Goal: Task Accomplishment & Management: Manage account settings

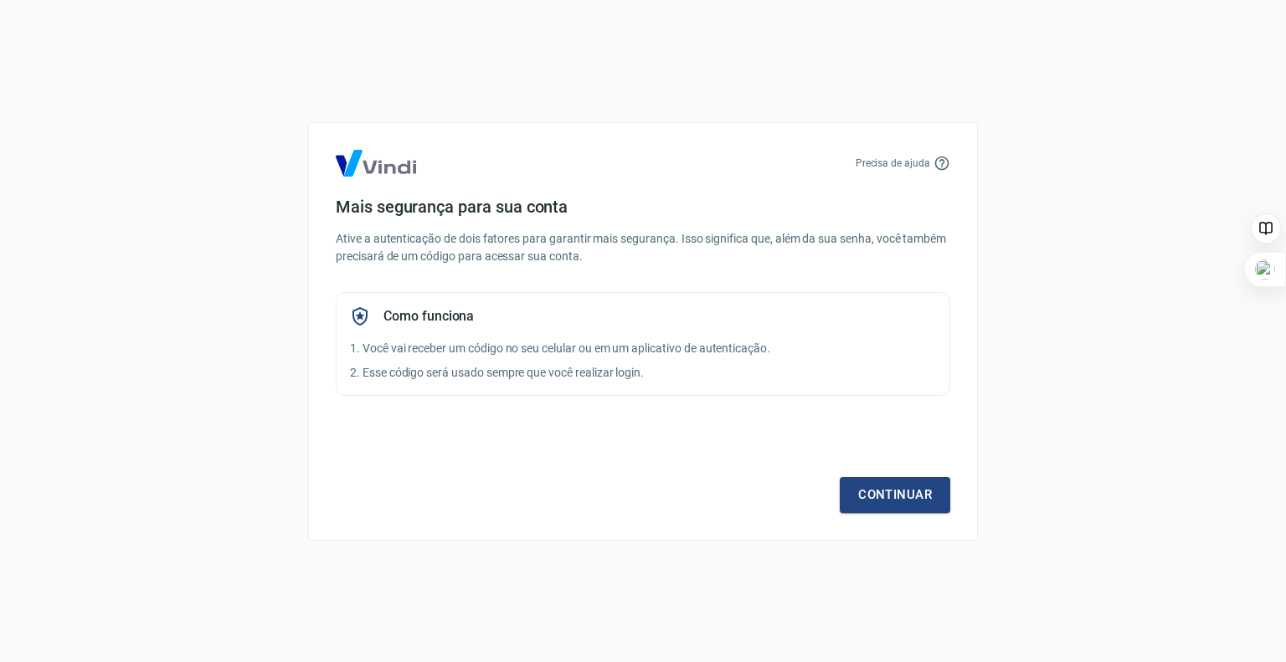
click at [601, 217] on div "Mais segurança para sua conta Ative a autenticação de dois fatores para garanti…" at bounding box center [643, 296] width 615 height 199
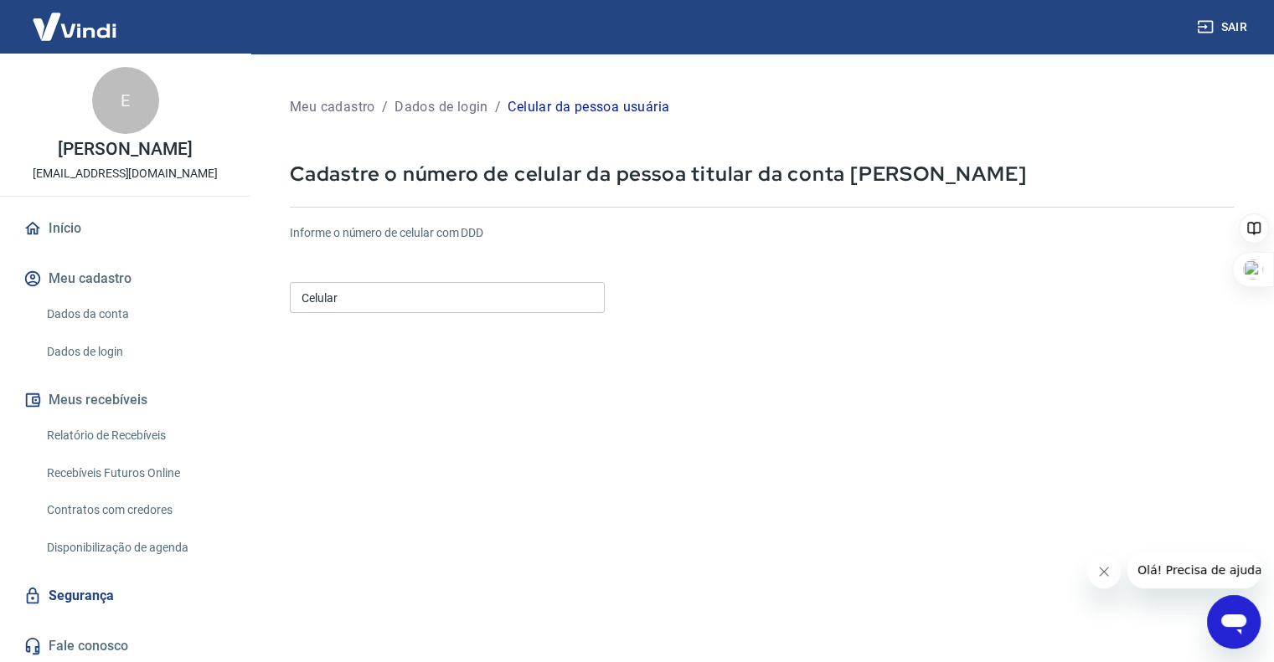
click at [394, 289] on input "Celular" at bounding box center [447, 297] width 315 height 31
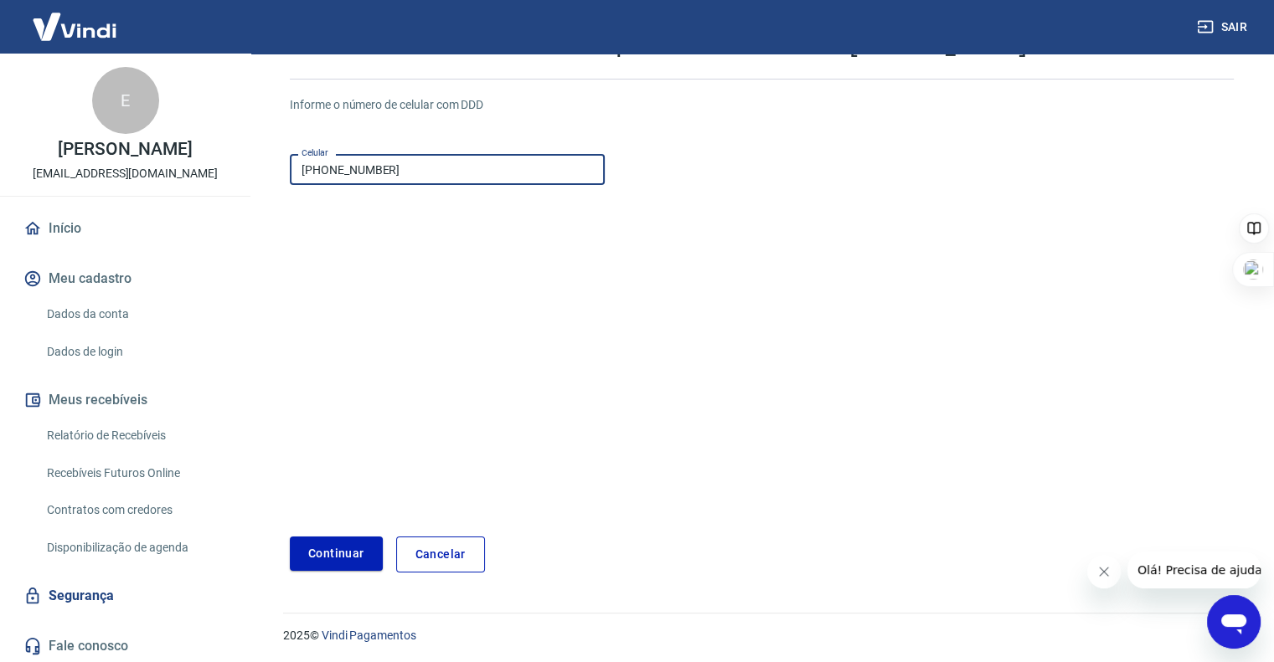
scroll to position [130, 0]
type input "[PHONE_NUMBER]"
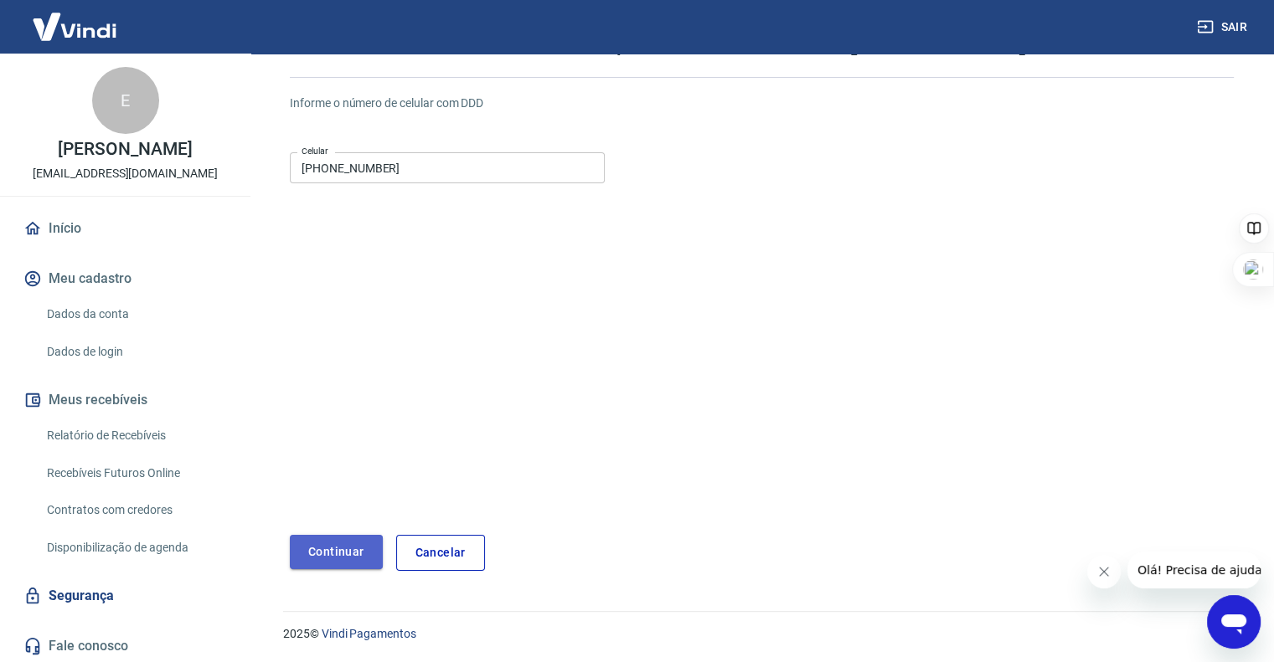
click at [351, 555] on button "Continuar" at bounding box center [336, 552] width 93 height 34
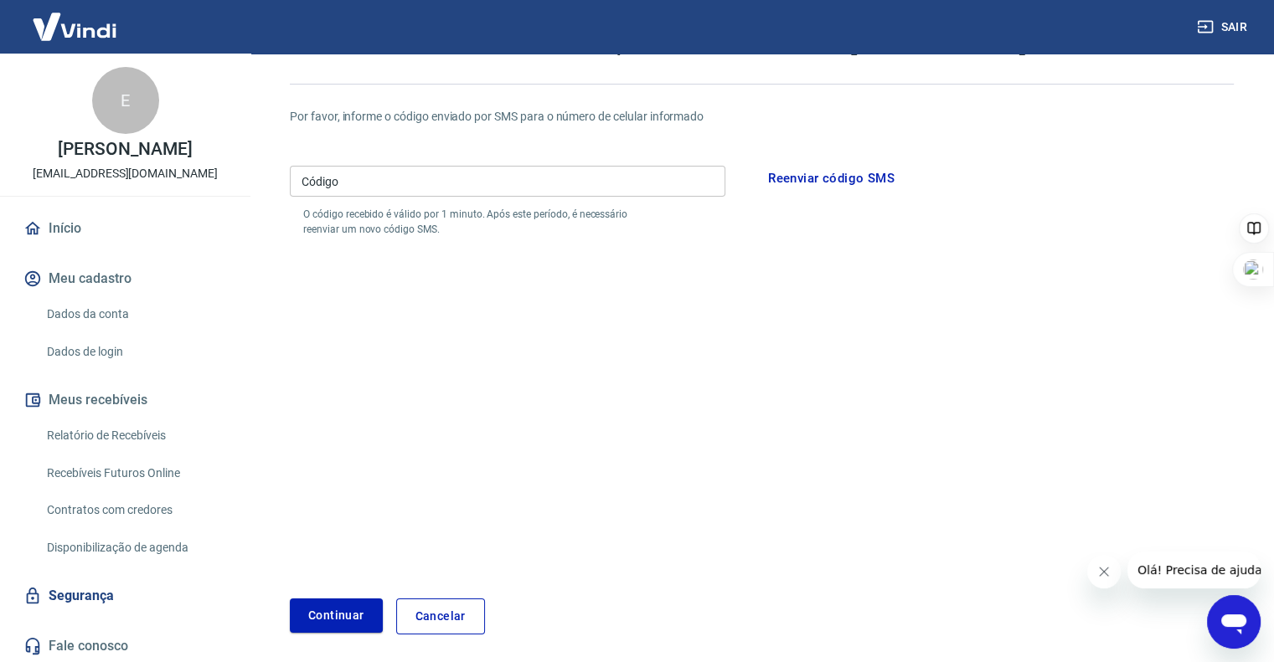
click at [482, 173] on input "Código" at bounding box center [507, 181] width 435 height 31
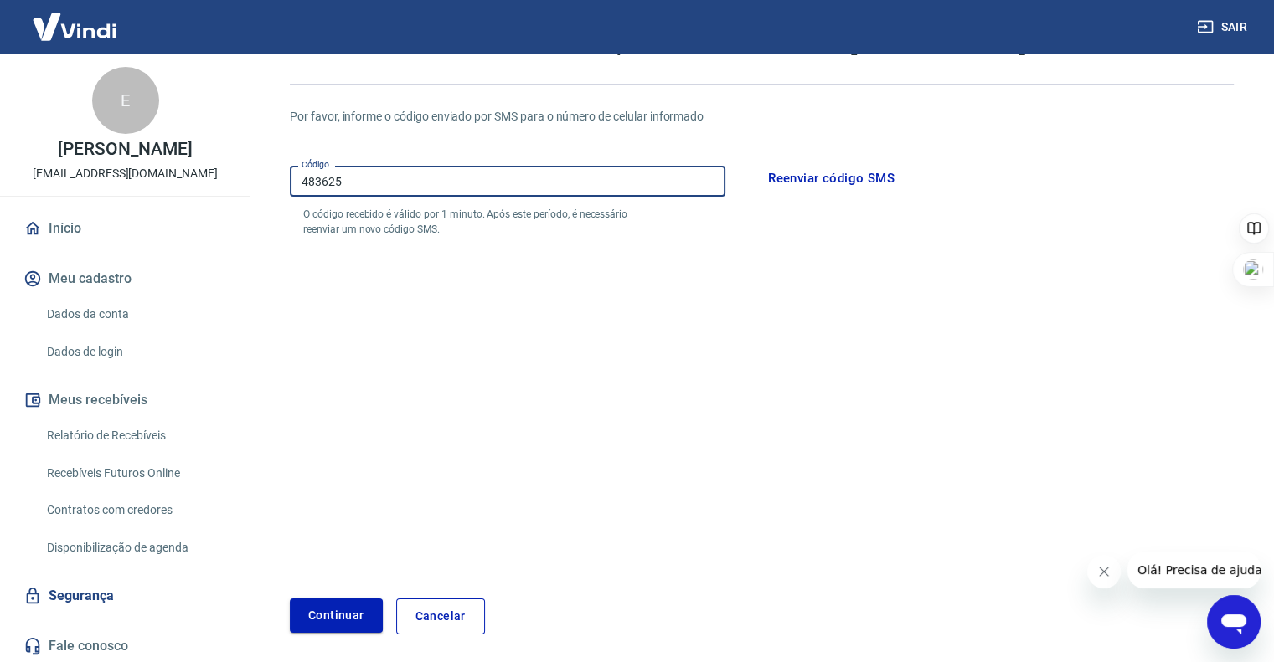
type input "483625"
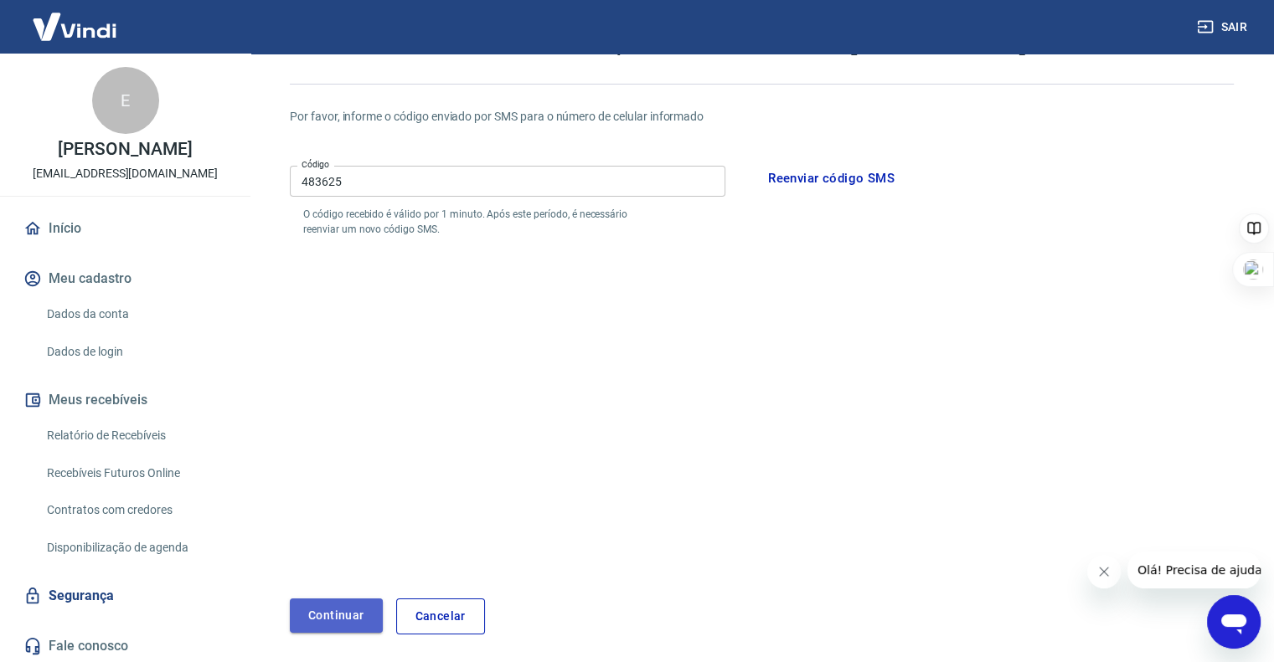
click at [332, 626] on button "Continuar" at bounding box center [336, 616] width 93 height 34
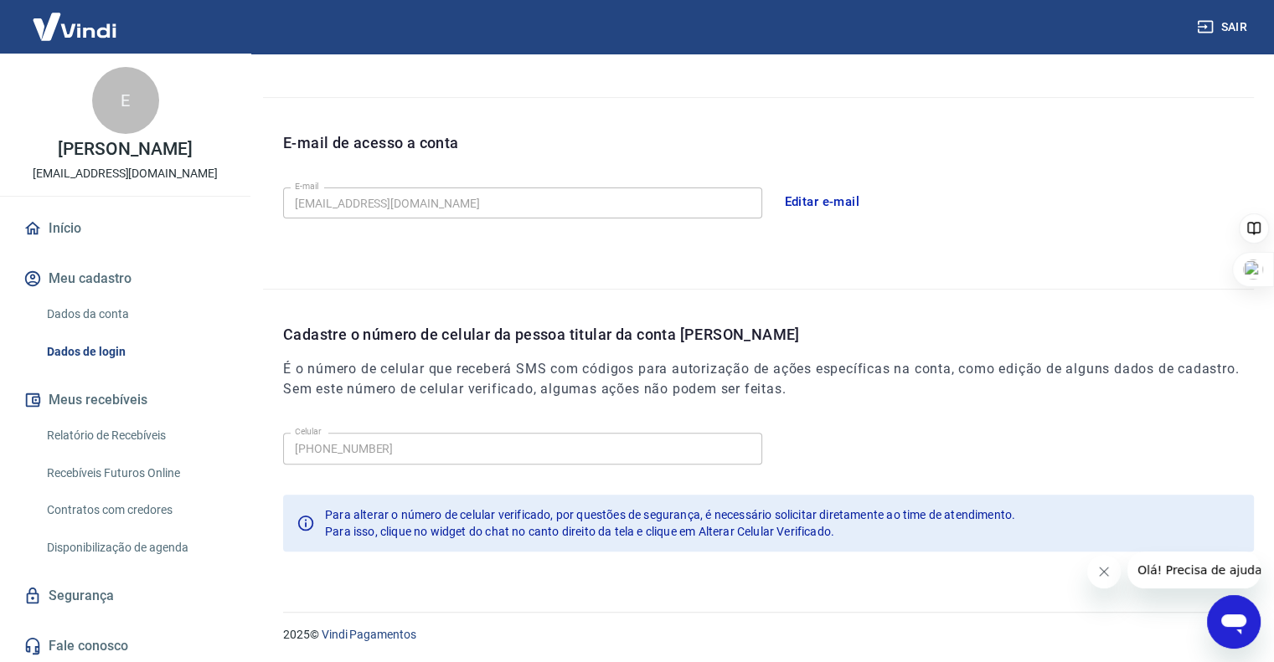
scroll to position [74, 0]
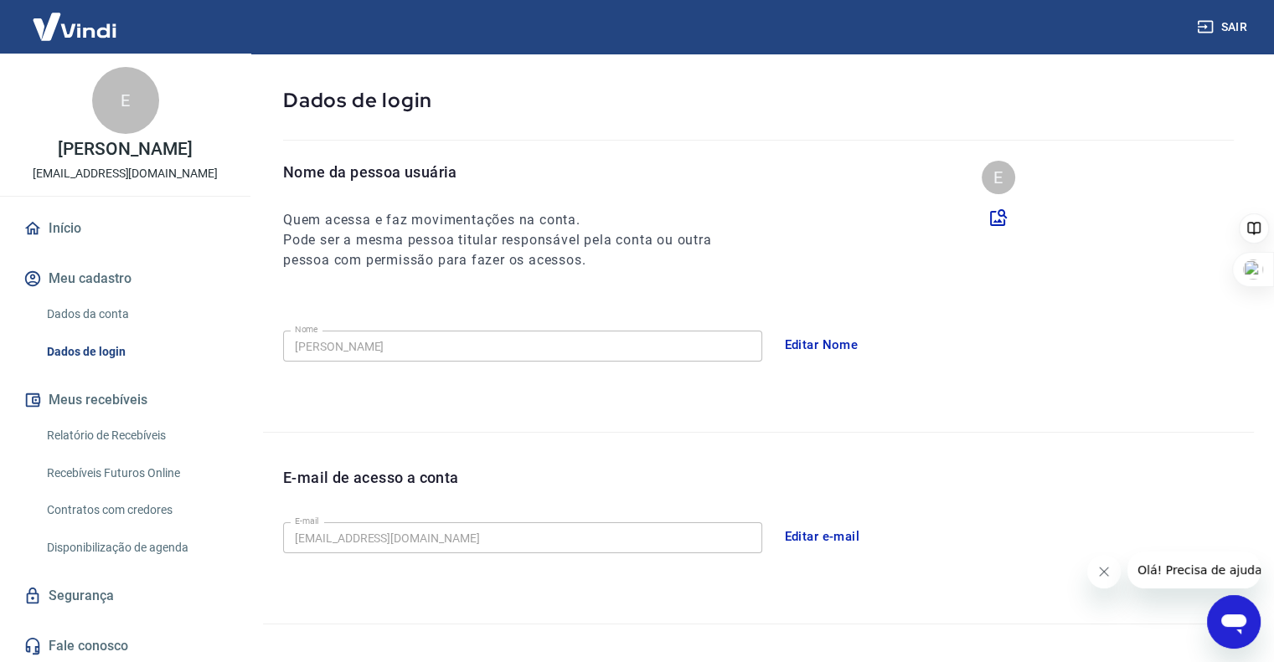
click at [827, 342] on button "Editar Nome" at bounding box center [821, 344] width 92 height 35
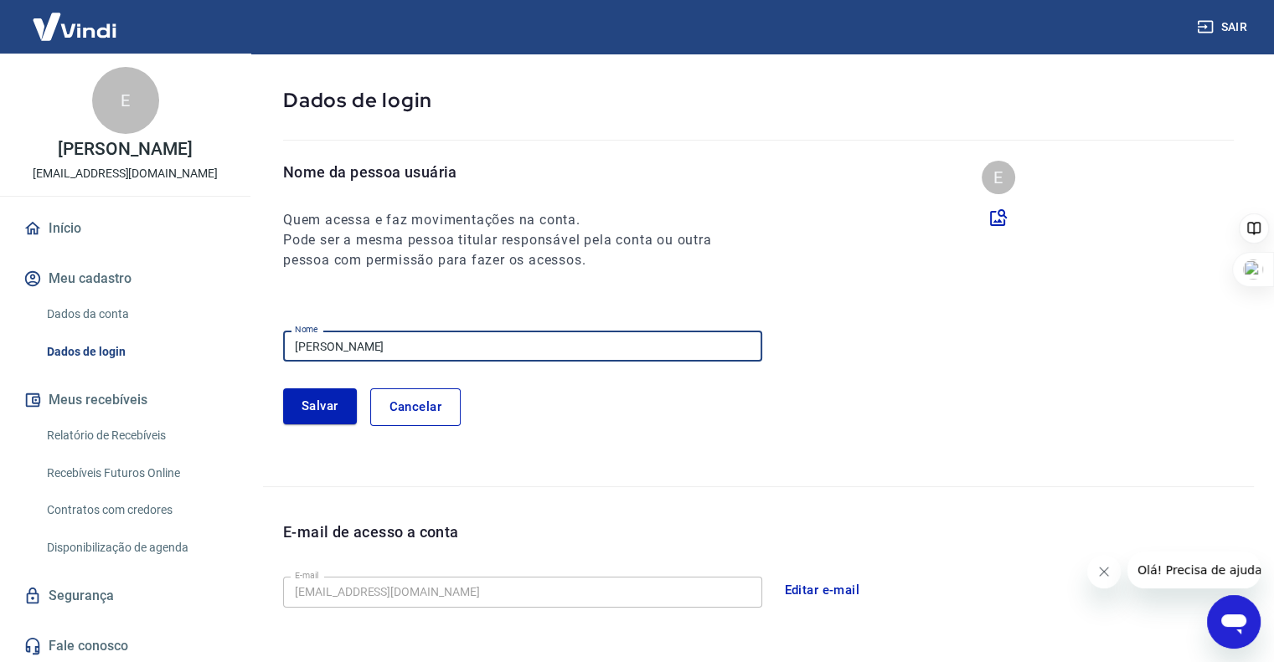
drag, startPoint x: 415, startPoint y: 342, endPoint x: 0, endPoint y: 343, distance: 415.4
click at [0, 343] on div "Sair E EDER CORA edercora@hotmail.com Início Meu cadastro Dados da conta Dados …" at bounding box center [637, 257] width 1274 height 662
type input "Éder Azambuja Corá"
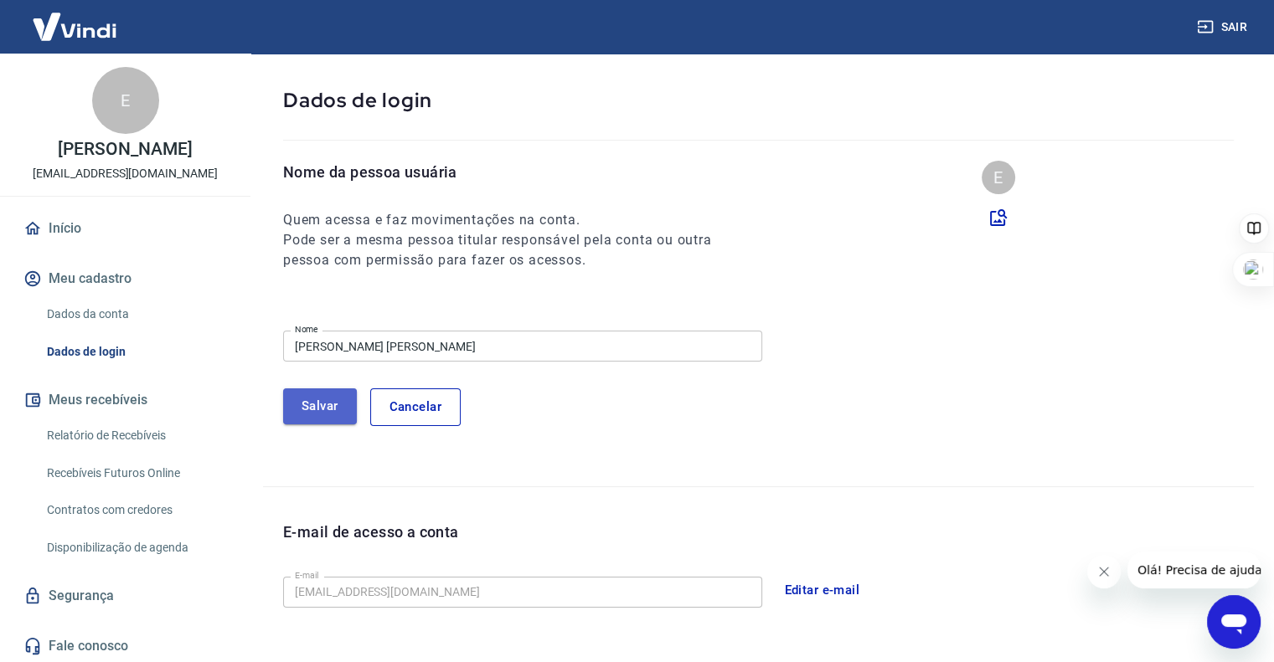
click at [321, 406] on button "Salvar" at bounding box center [320, 406] width 74 height 35
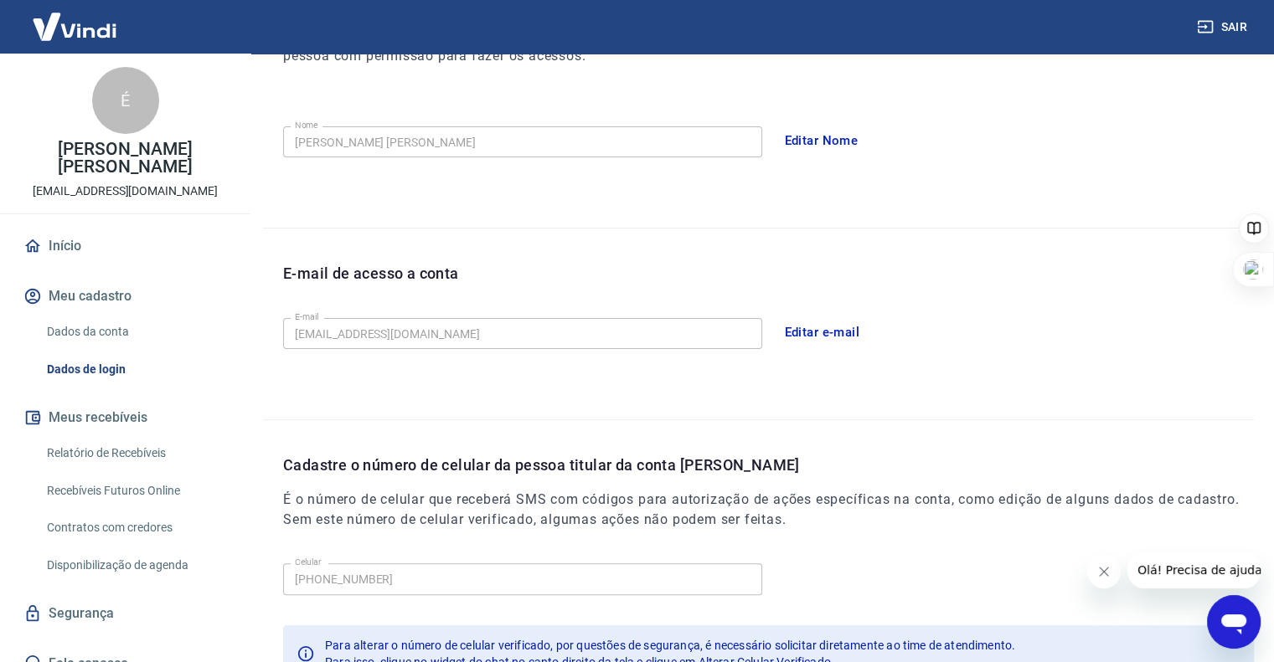
scroll to position [409, 0]
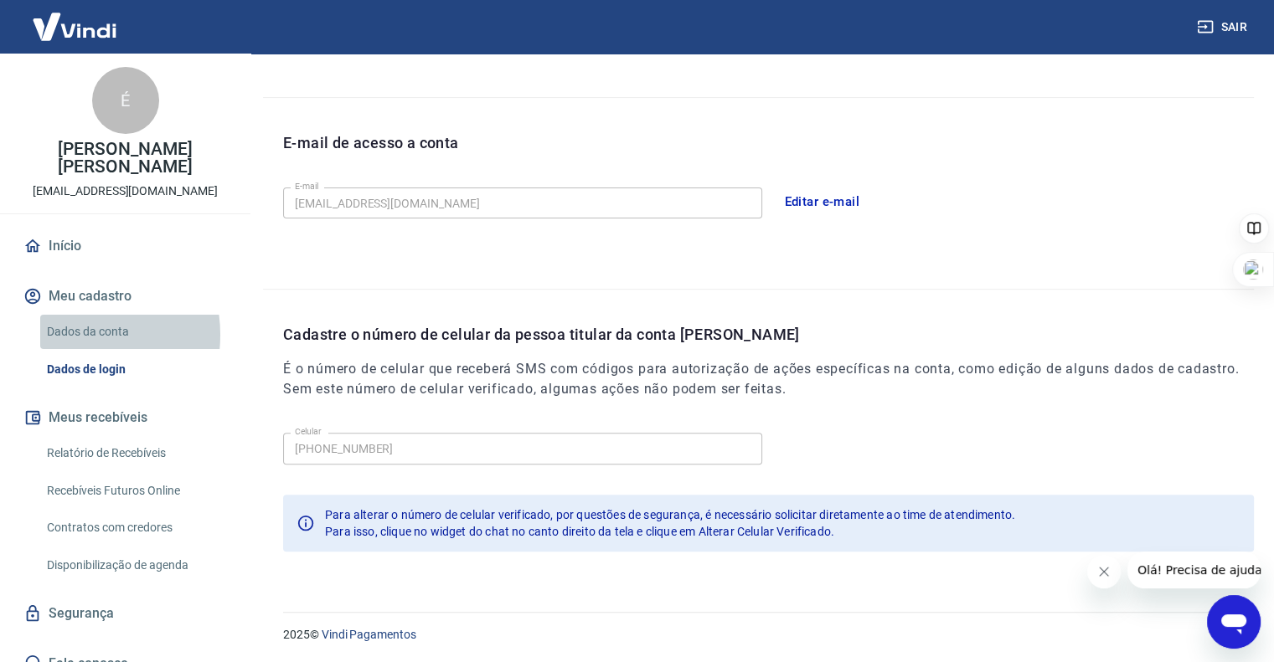
click at [70, 317] on link "Dados da conta" at bounding box center [135, 332] width 190 height 34
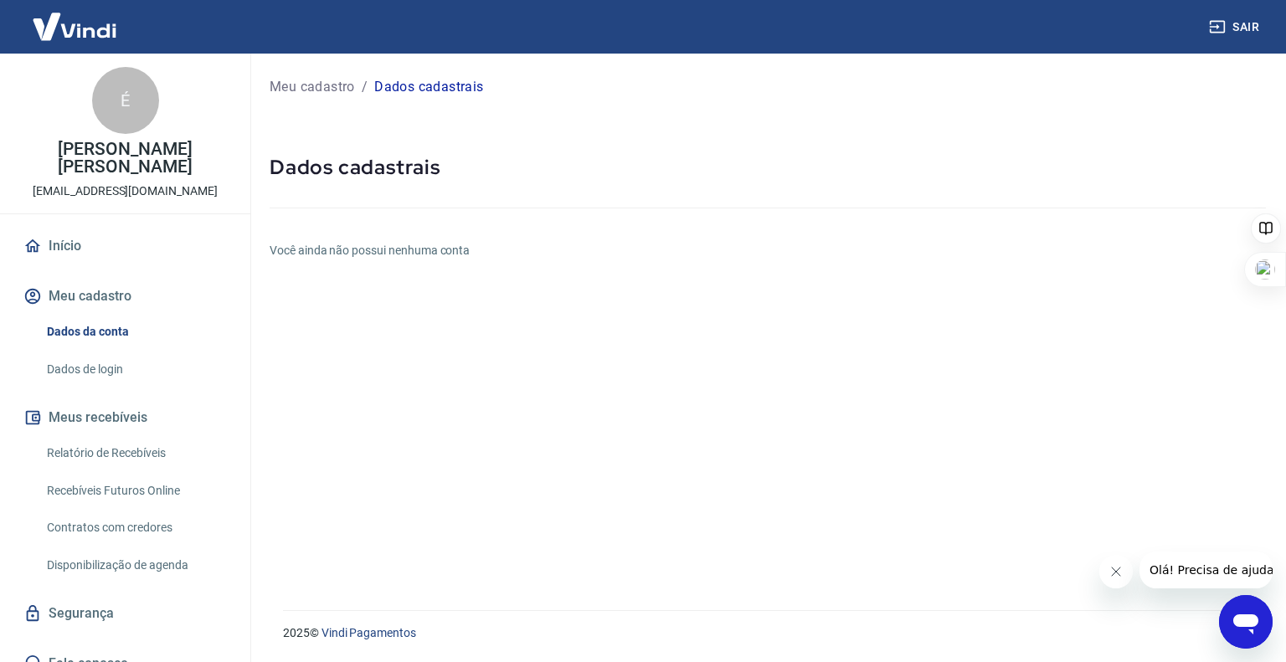
click at [94, 281] on button "Meu cadastro" at bounding box center [125, 296] width 210 height 37
click at [61, 228] on link "Início" at bounding box center [125, 246] width 210 height 37
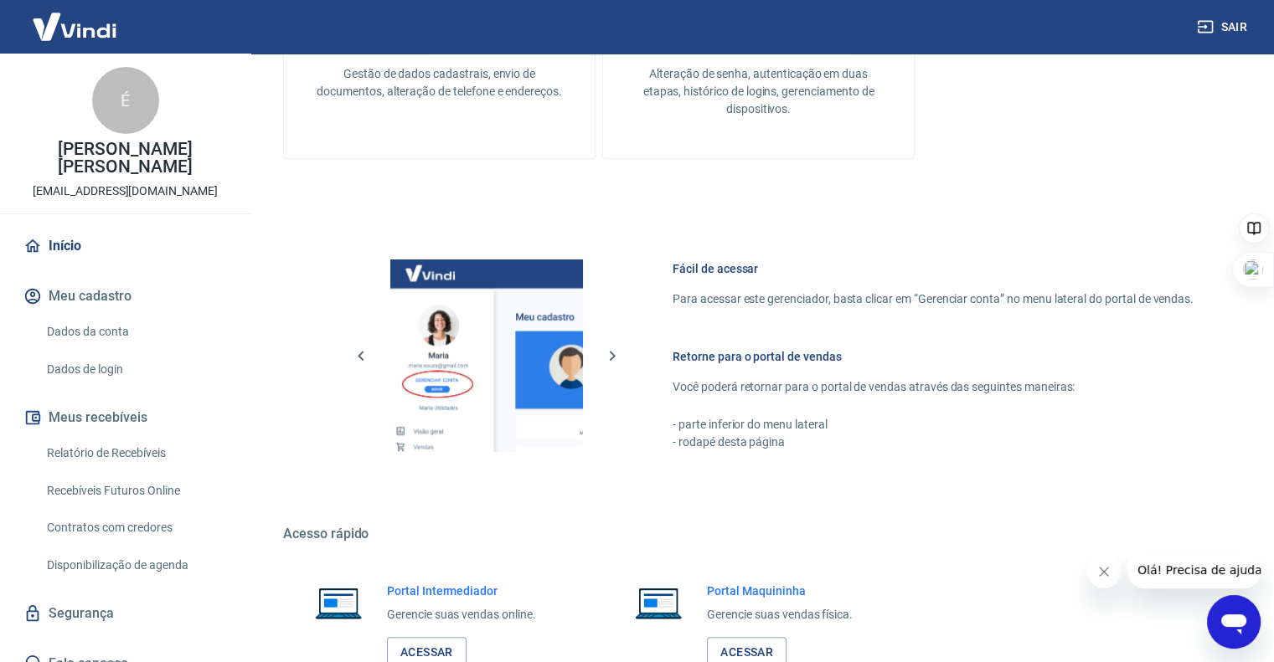
scroll to position [833, 0]
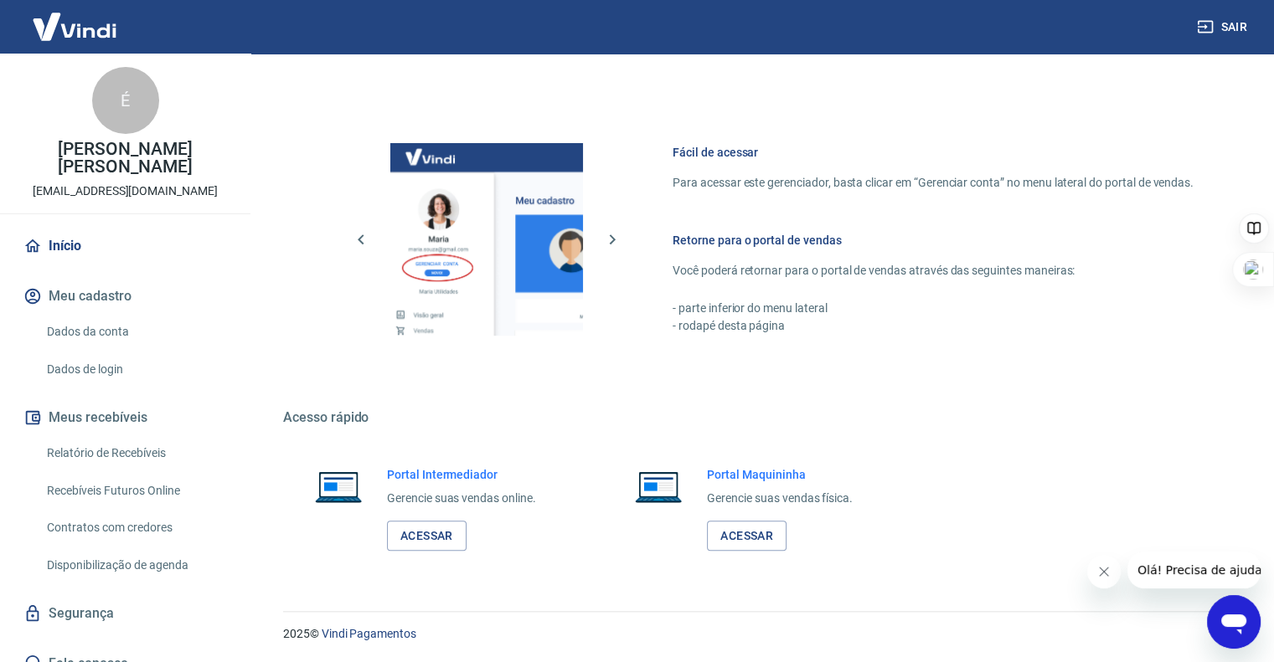
click at [58, 438] on link "Relatório de Recebíveis" at bounding box center [135, 453] width 190 height 34
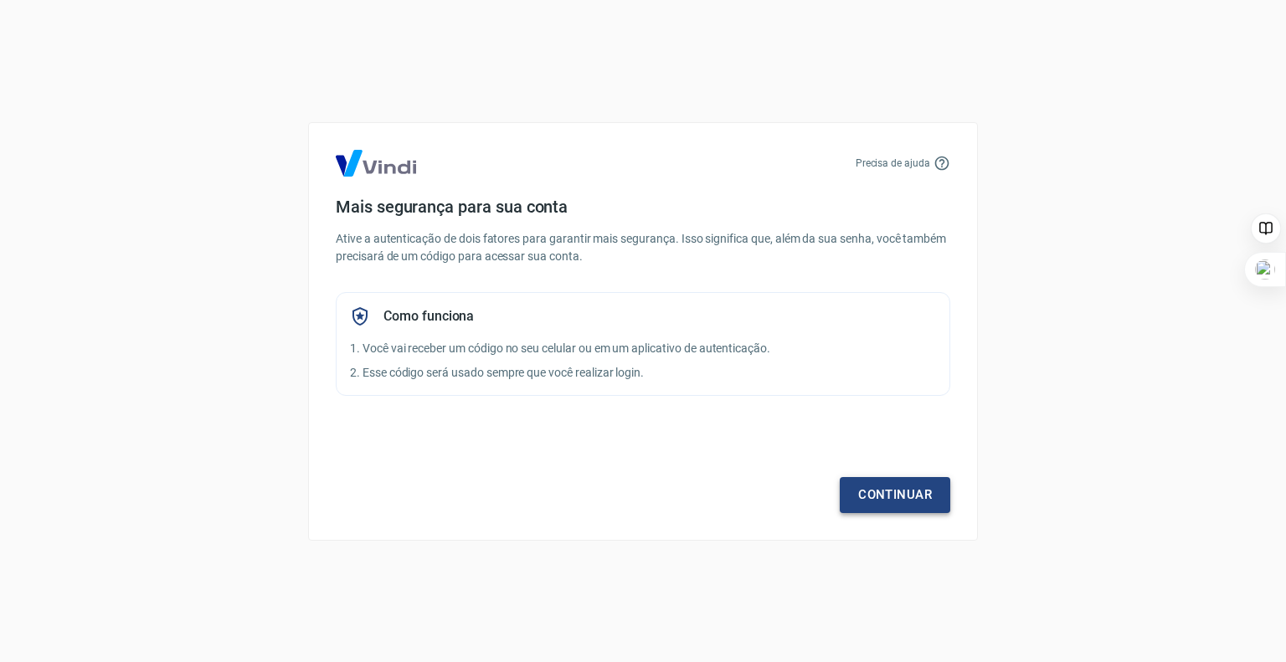
click at [892, 498] on link "Continuar" at bounding box center [895, 494] width 111 height 35
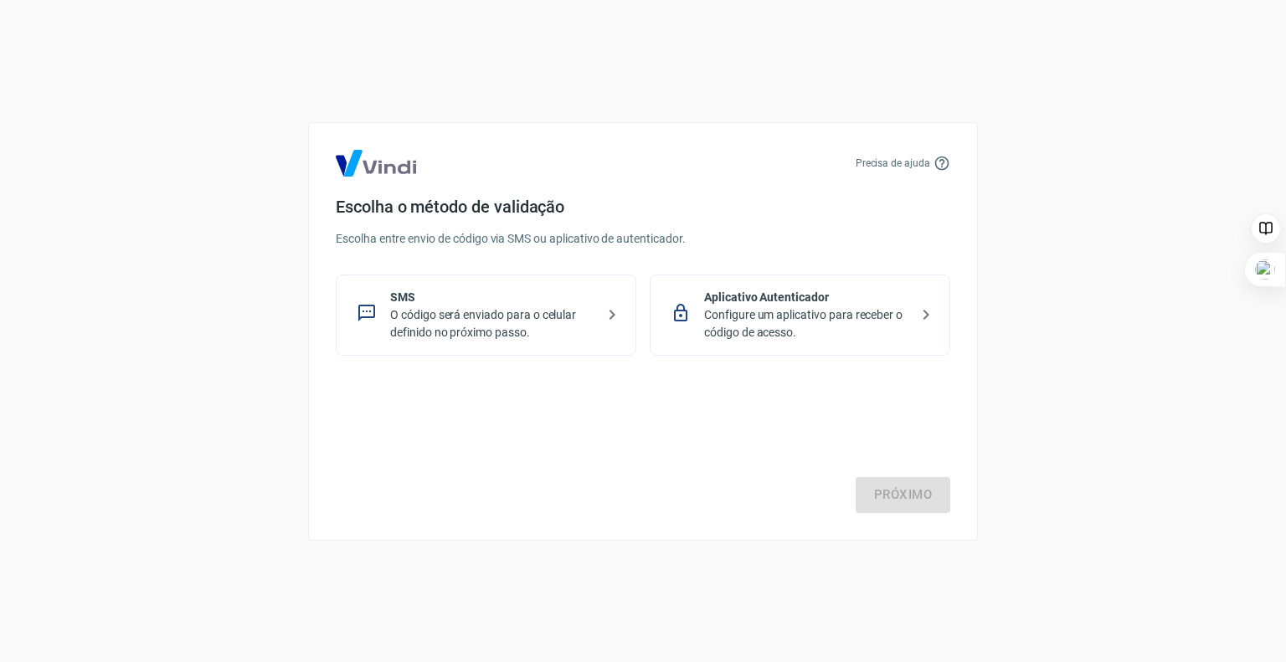
click at [791, 321] on p "Configure um aplicativo para receber o código de acesso." at bounding box center [806, 324] width 205 height 35
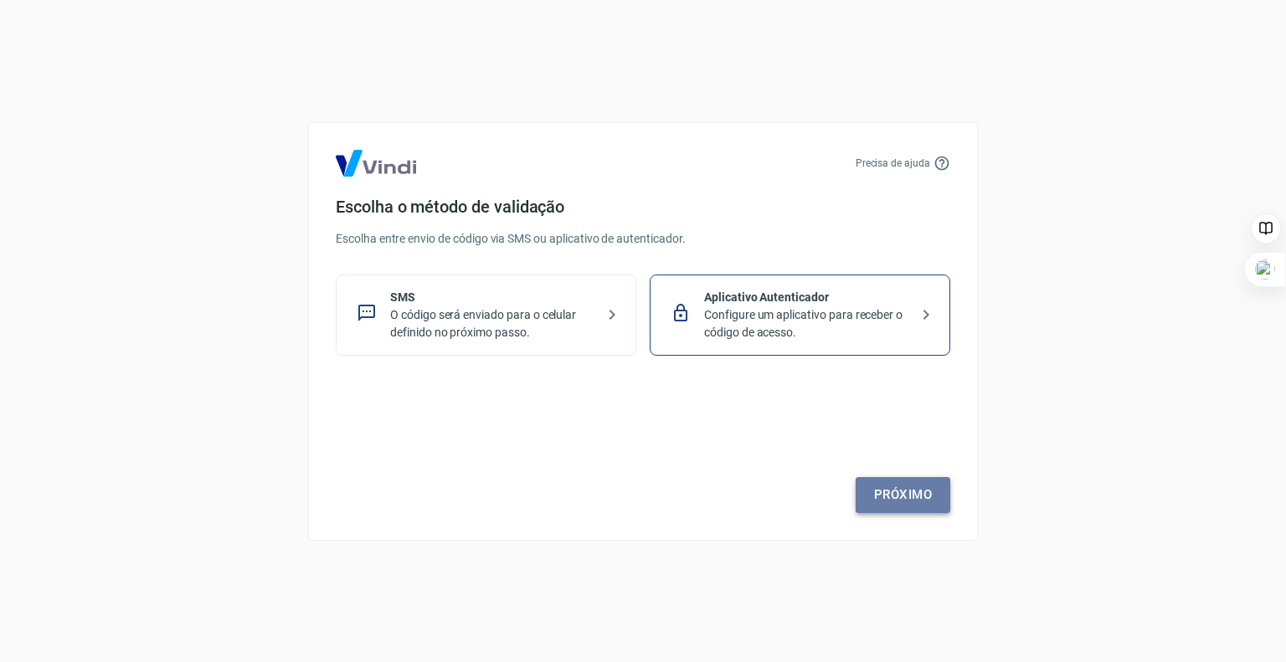
click at [911, 493] on link "Próximo" at bounding box center [903, 494] width 95 height 35
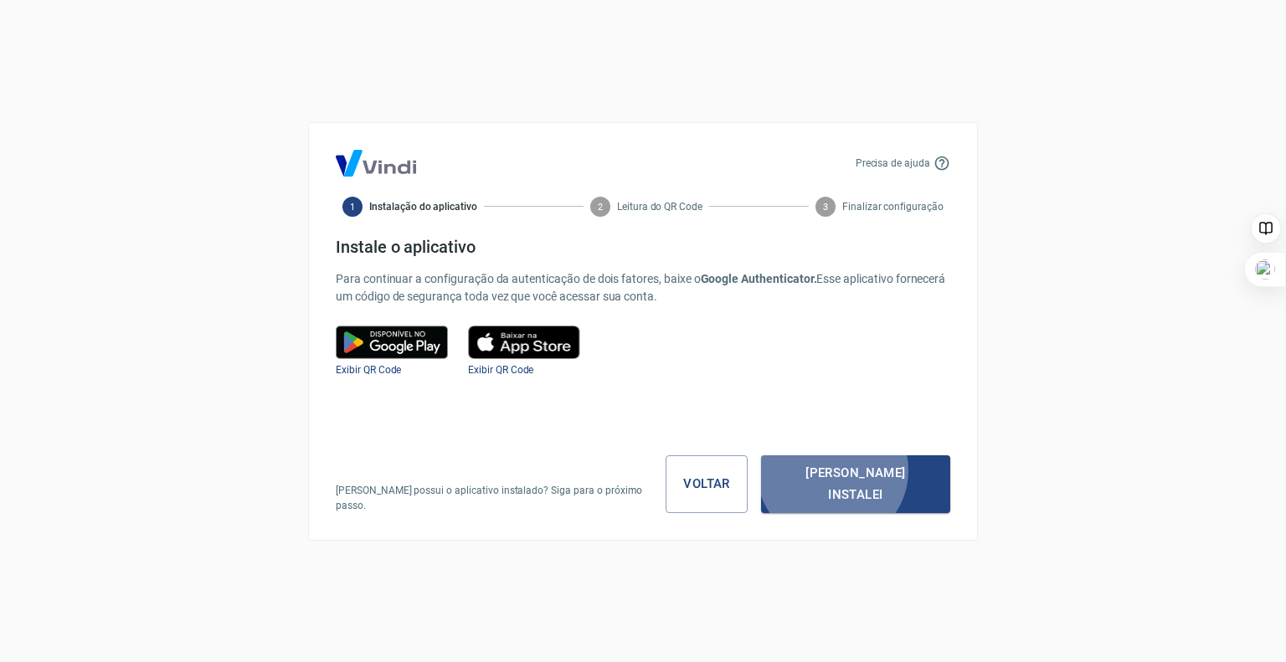
click at [911, 493] on button "Já instalei" at bounding box center [855, 485] width 189 height 58
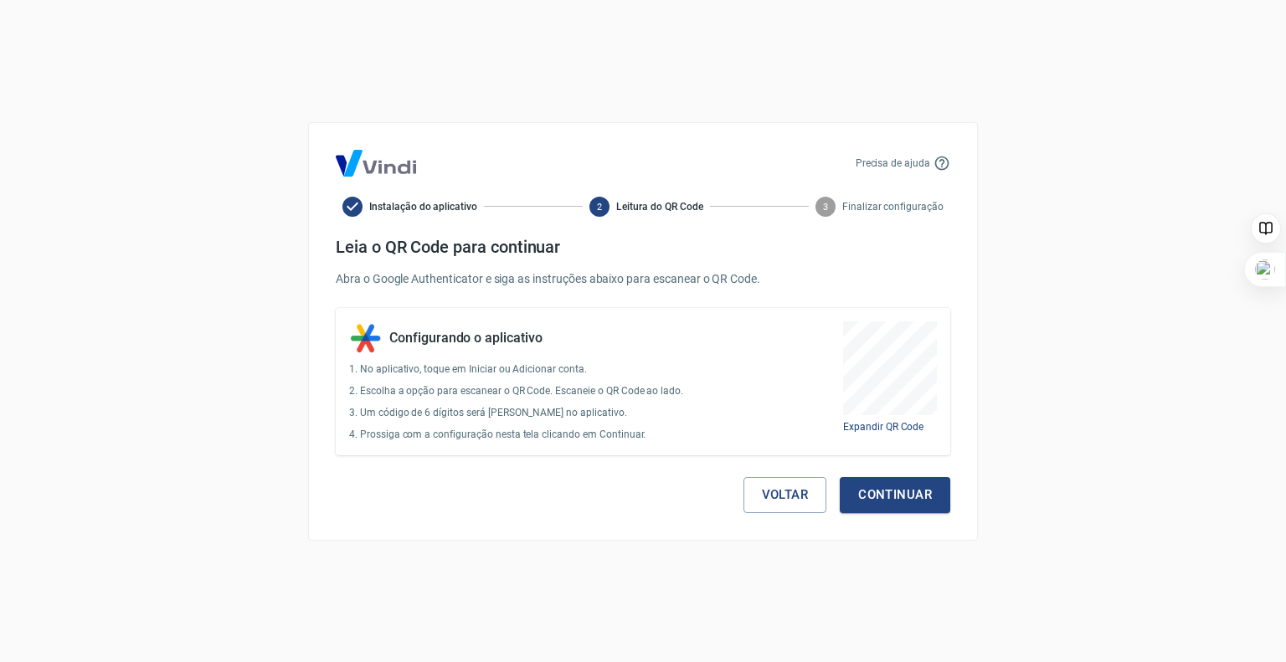
click at [911, 493] on button "Continuar" at bounding box center [895, 494] width 111 height 35
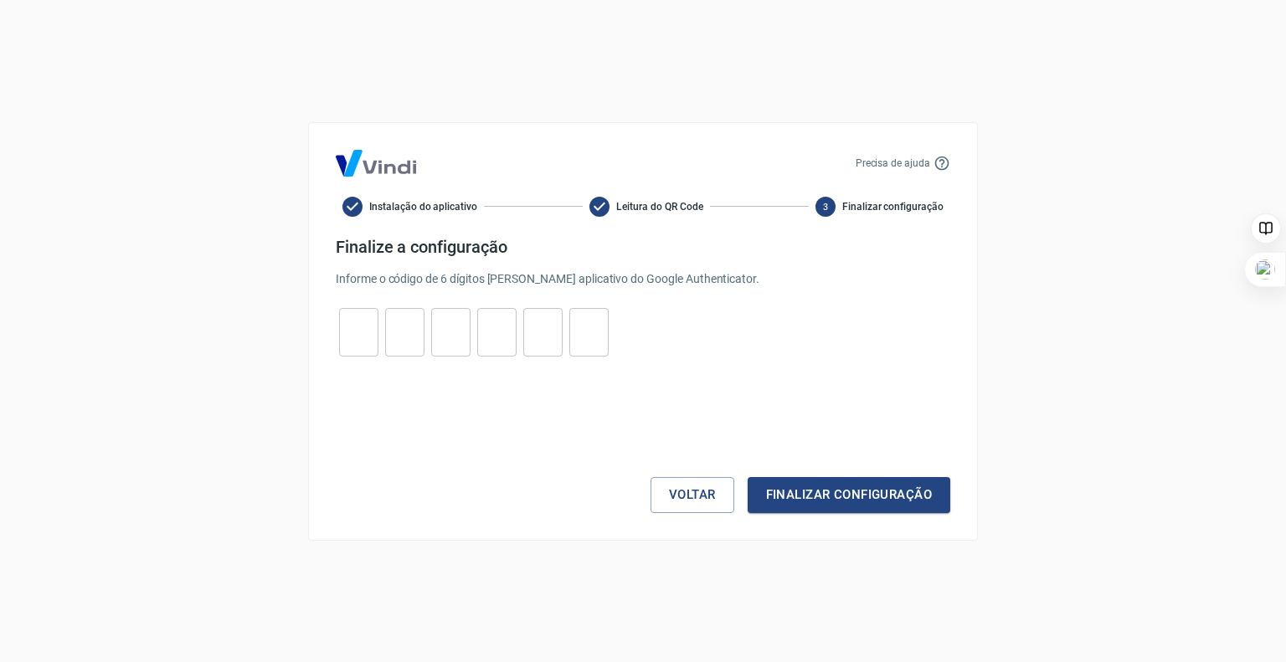
click at [357, 342] on input "tel" at bounding box center [358, 332] width 39 height 36
type input "0"
type input "6"
type input "1"
type input "3"
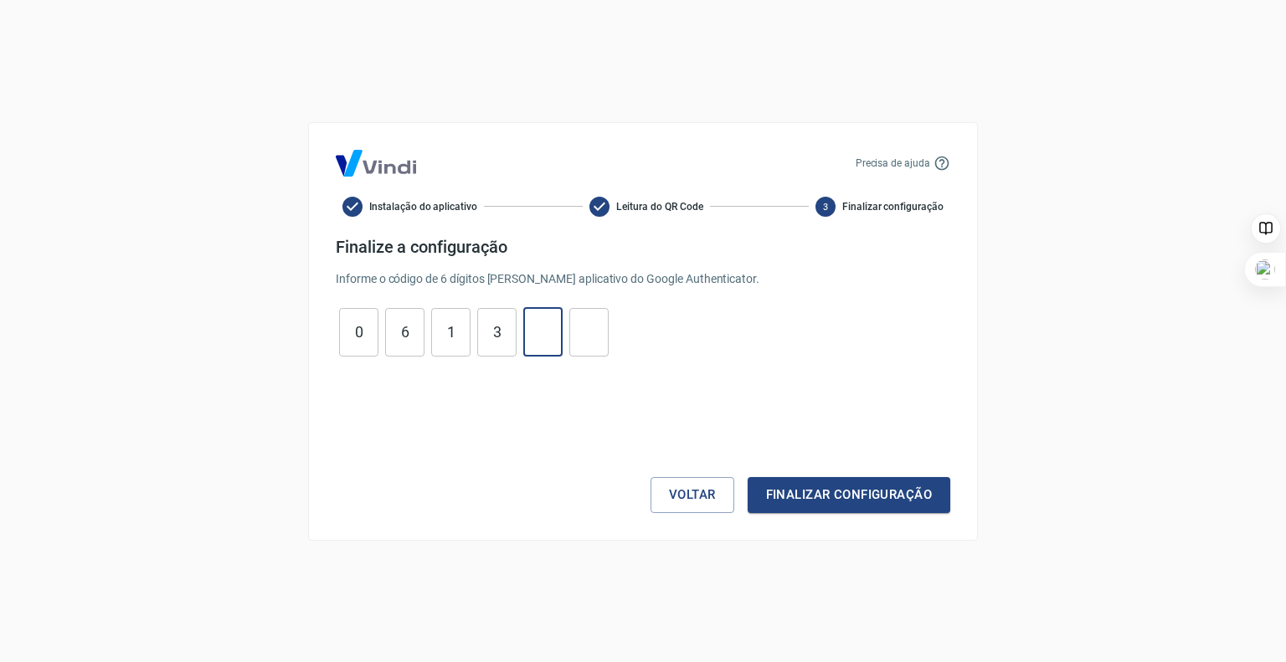
type input "7"
click at [845, 497] on button "Finalizar configuração" at bounding box center [849, 494] width 203 height 35
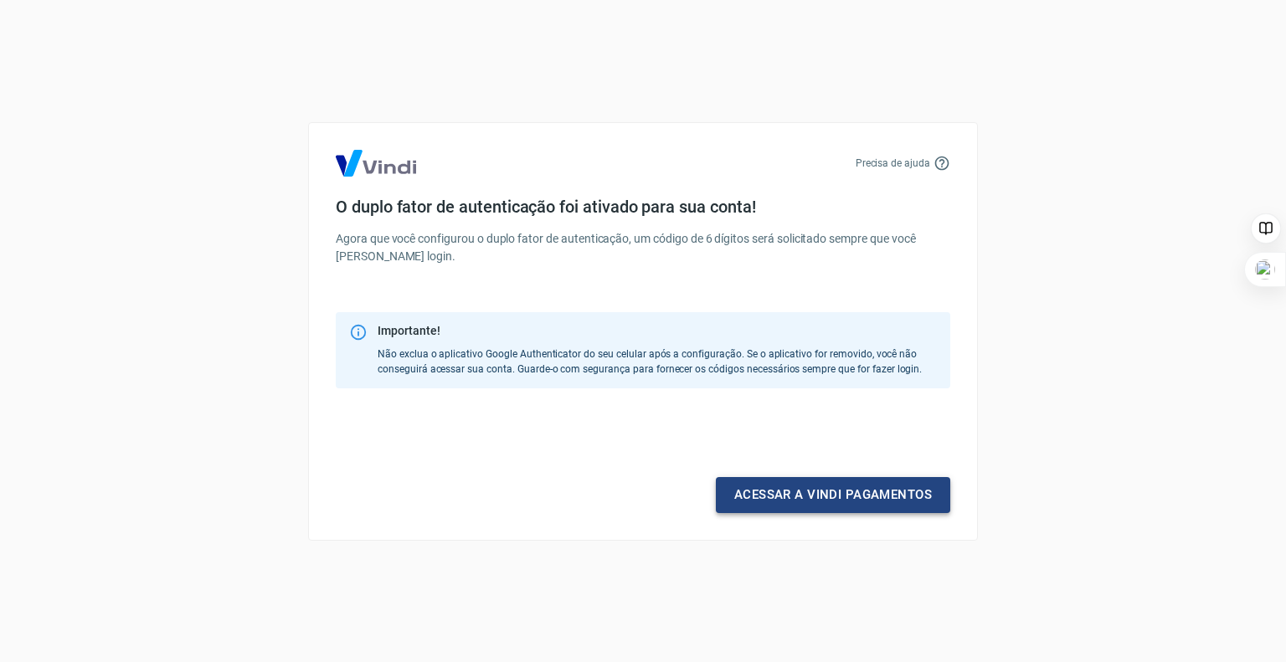
click at [845, 497] on link "Acessar a Vindi pagamentos" at bounding box center [833, 494] width 234 height 35
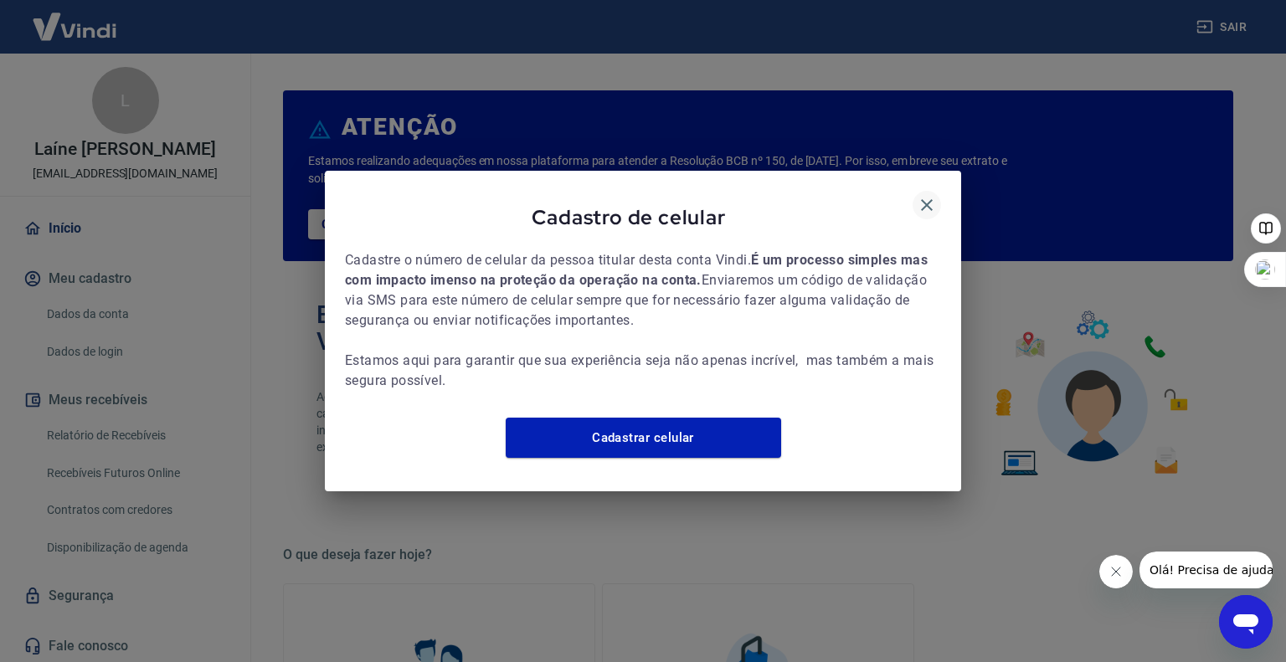
click at [926, 199] on icon "button" at bounding box center [927, 205] width 12 height 12
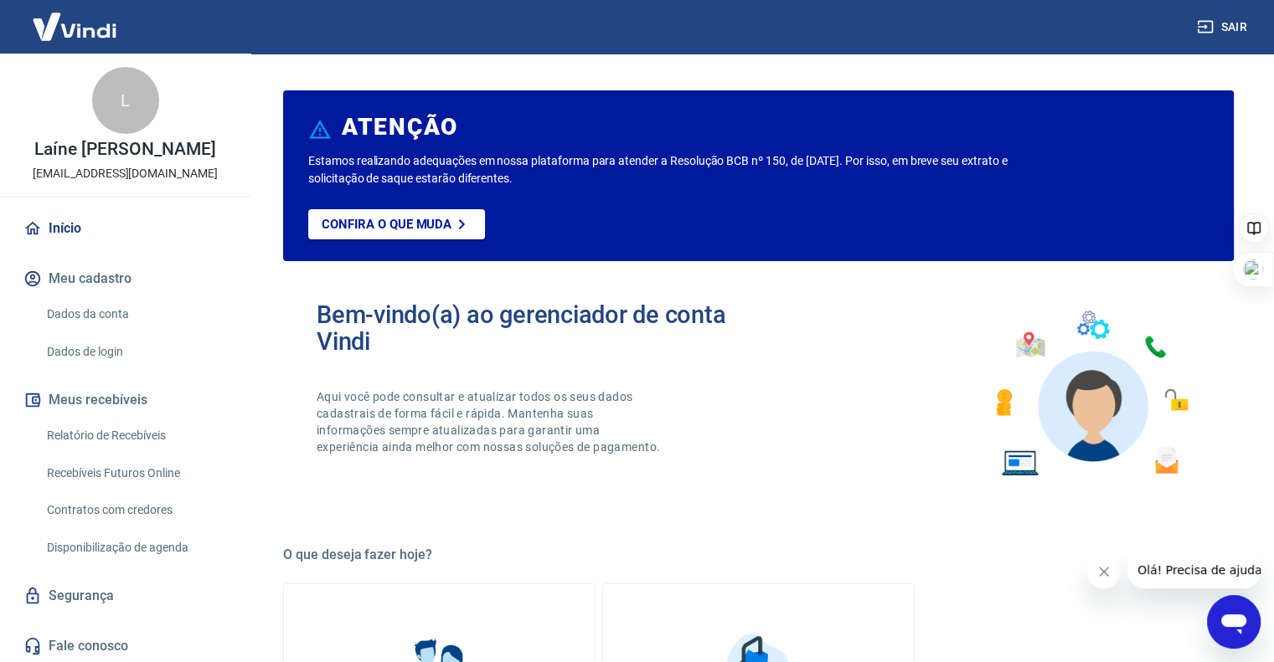
click at [100, 319] on link "Dados da conta" at bounding box center [135, 314] width 190 height 34
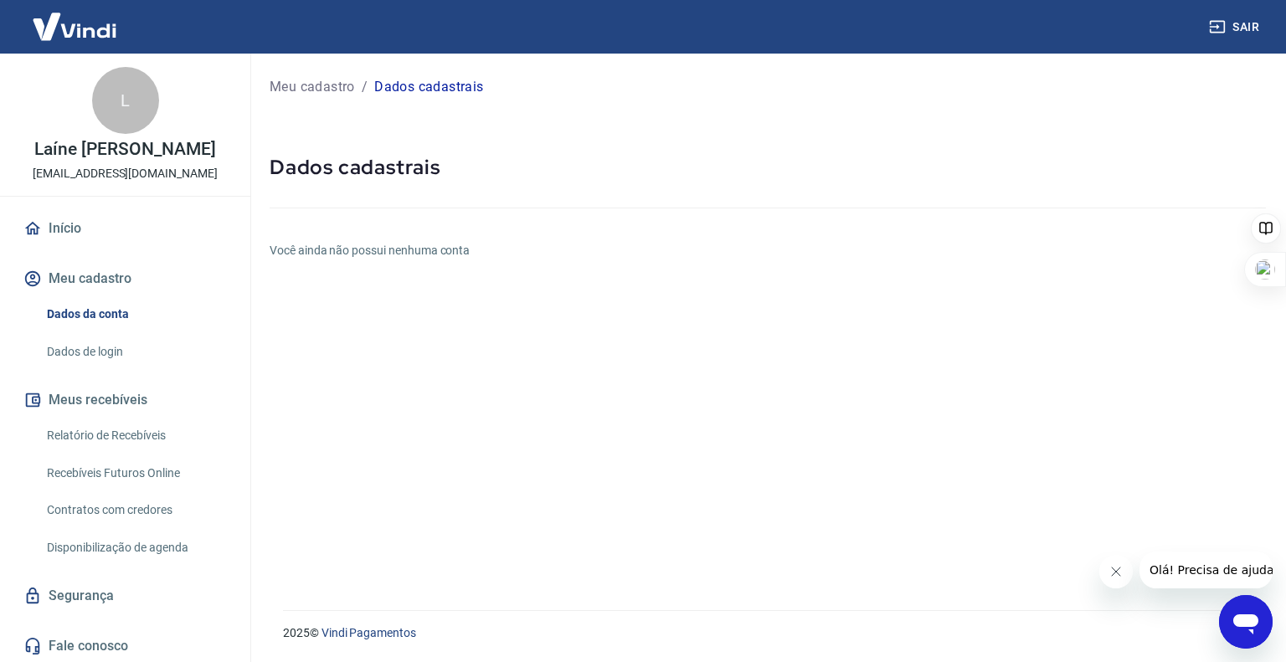
click at [90, 349] on link "Dados de login" at bounding box center [135, 352] width 190 height 34
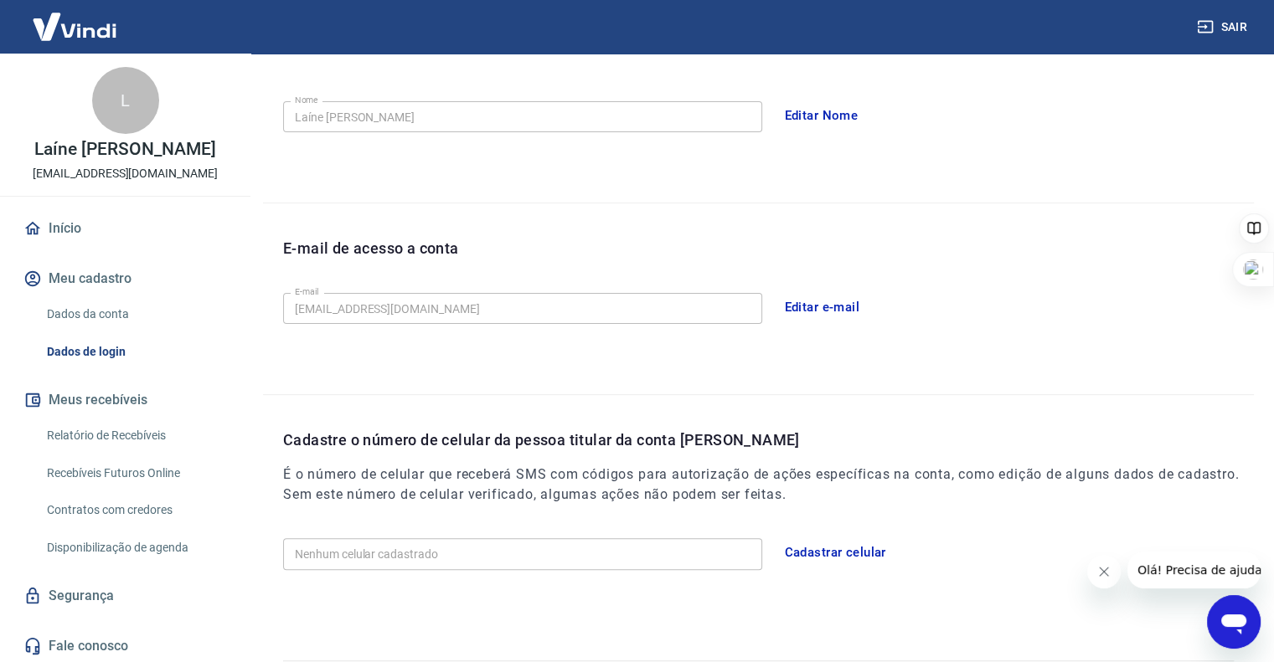
scroll to position [352, 0]
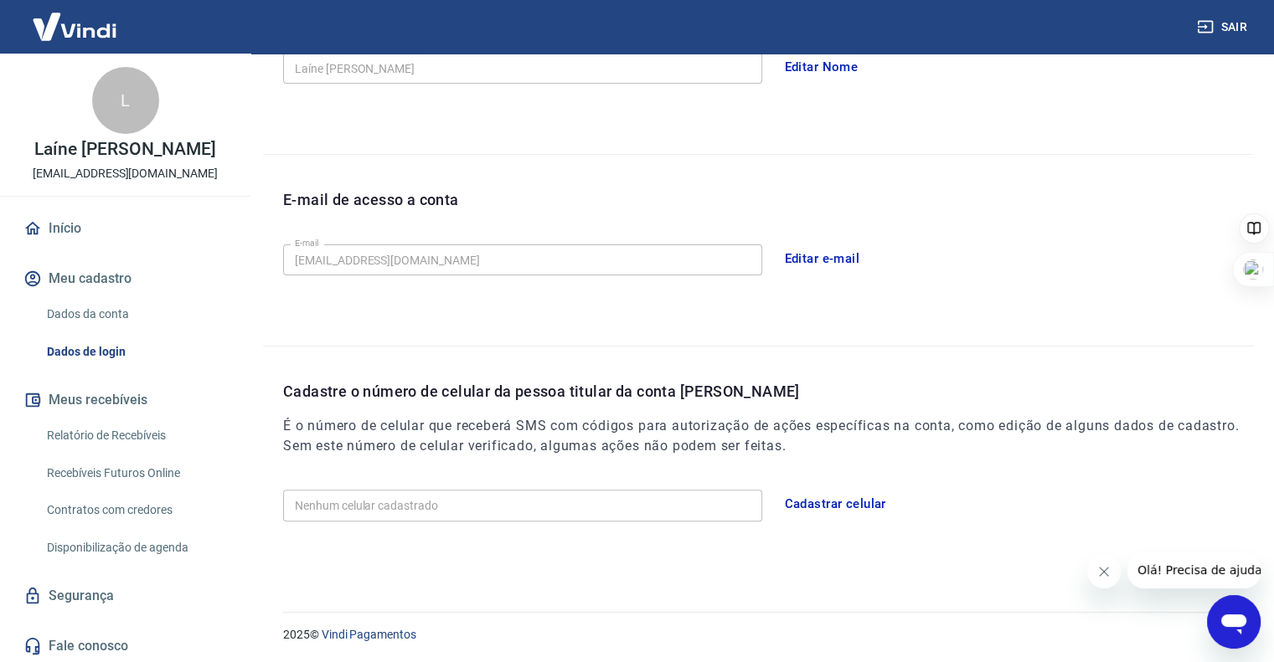
click at [104, 440] on link "Relatório de Recebíveis" at bounding box center [135, 436] width 190 height 34
